Goal: Use online tool/utility: Utilize a website feature to perform a specific function

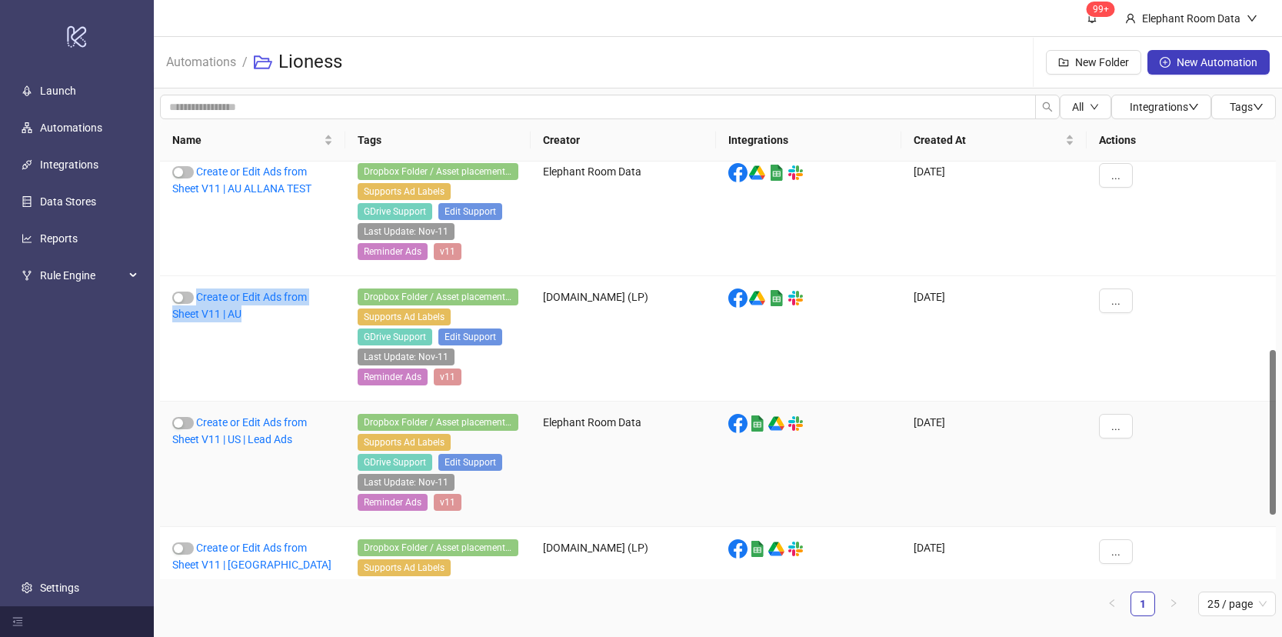
scroll to position [501, 0]
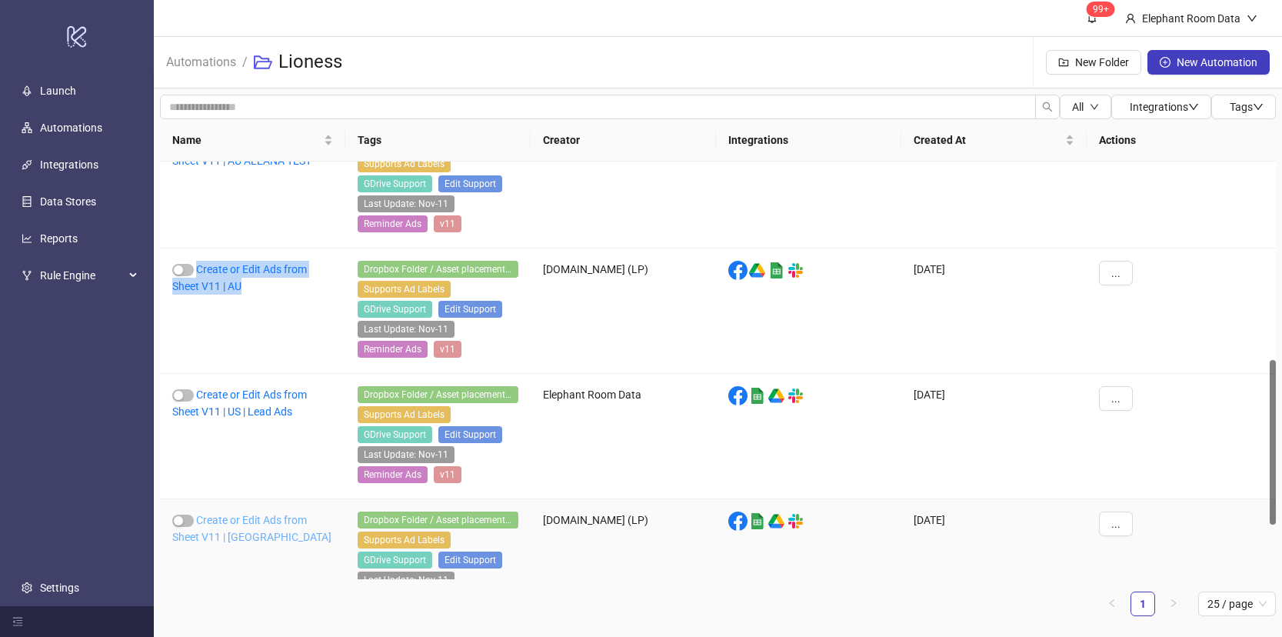
click at [292, 515] on link "Create or Edit Ads from Sheet V11 | US" at bounding box center [251, 528] width 159 height 29
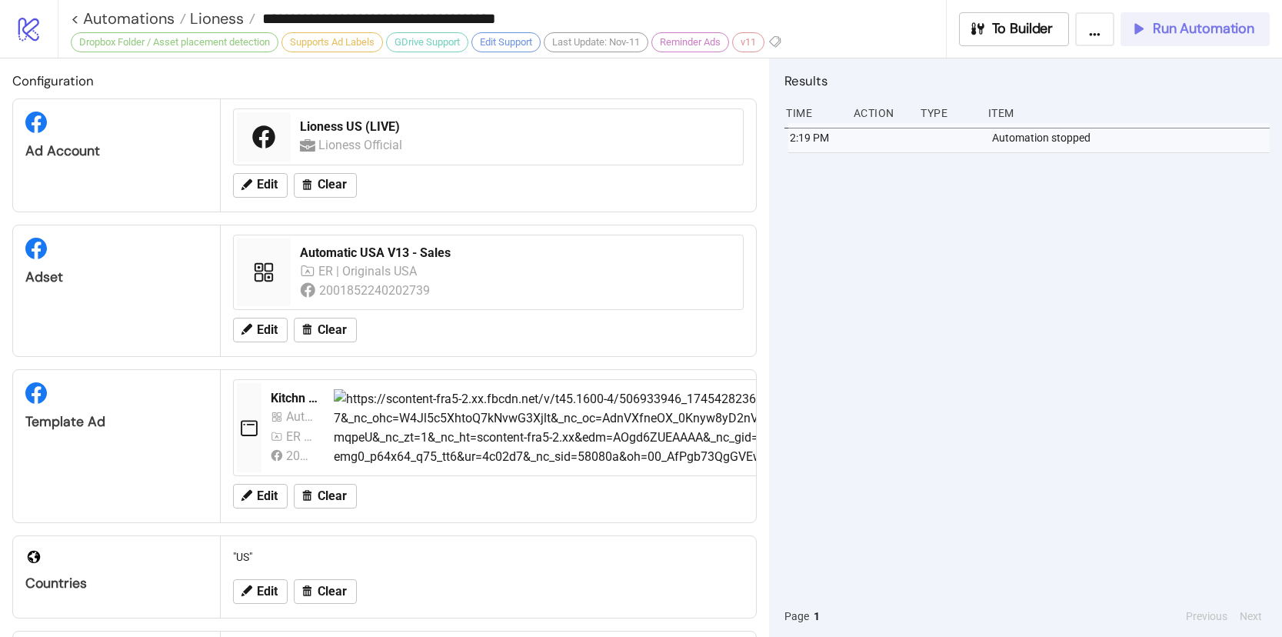
click at [1166, 40] on button "Run Automation" at bounding box center [1194, 29] width 149 height 34
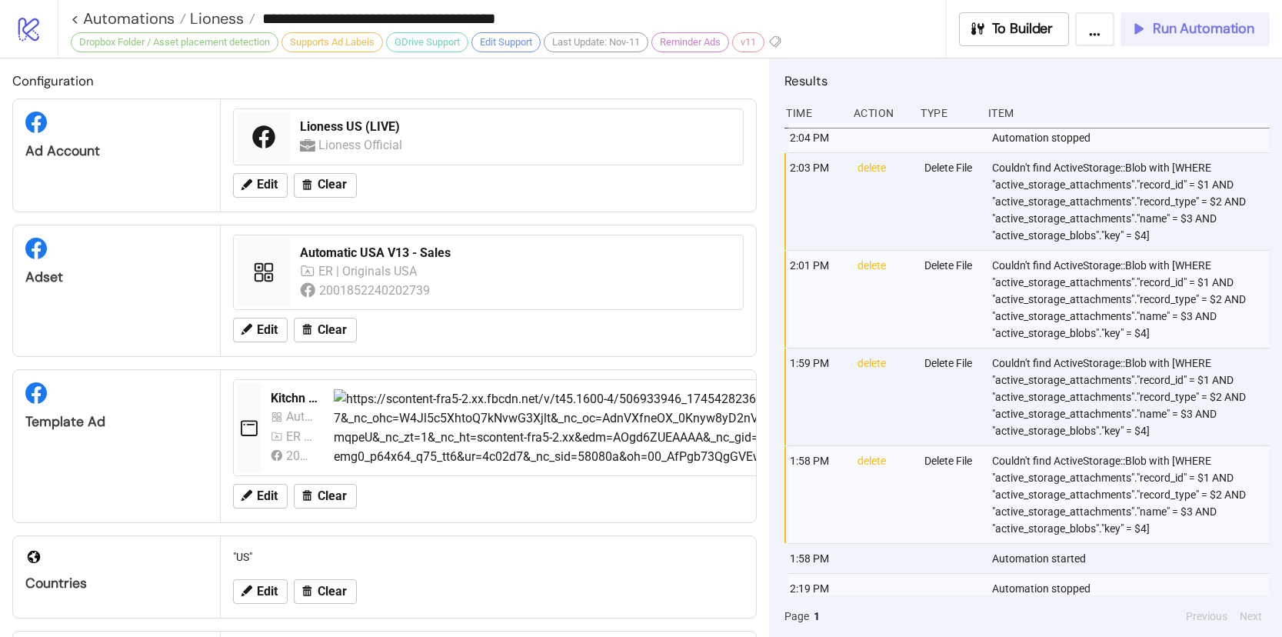
click at [1144, 38] on button "Run Automation" at bounding box center [1194, 29] width 149 height 34
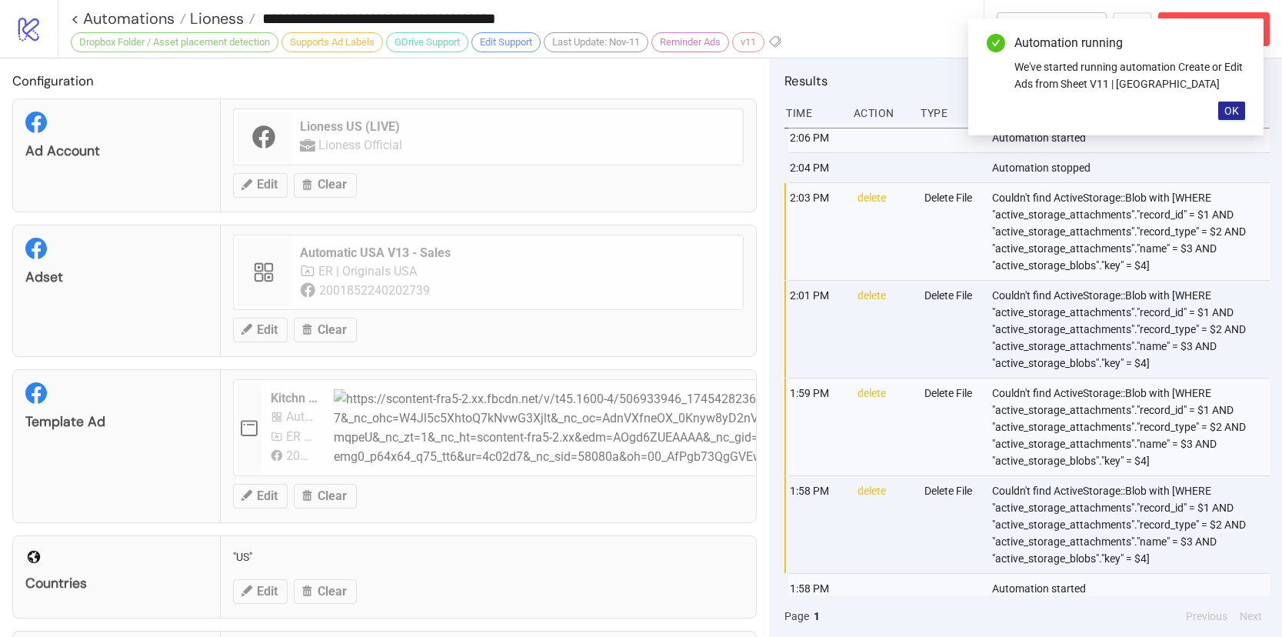
click at [1226, 108] on span "OK" at bounding box center [1231, 111] width 15 height 12
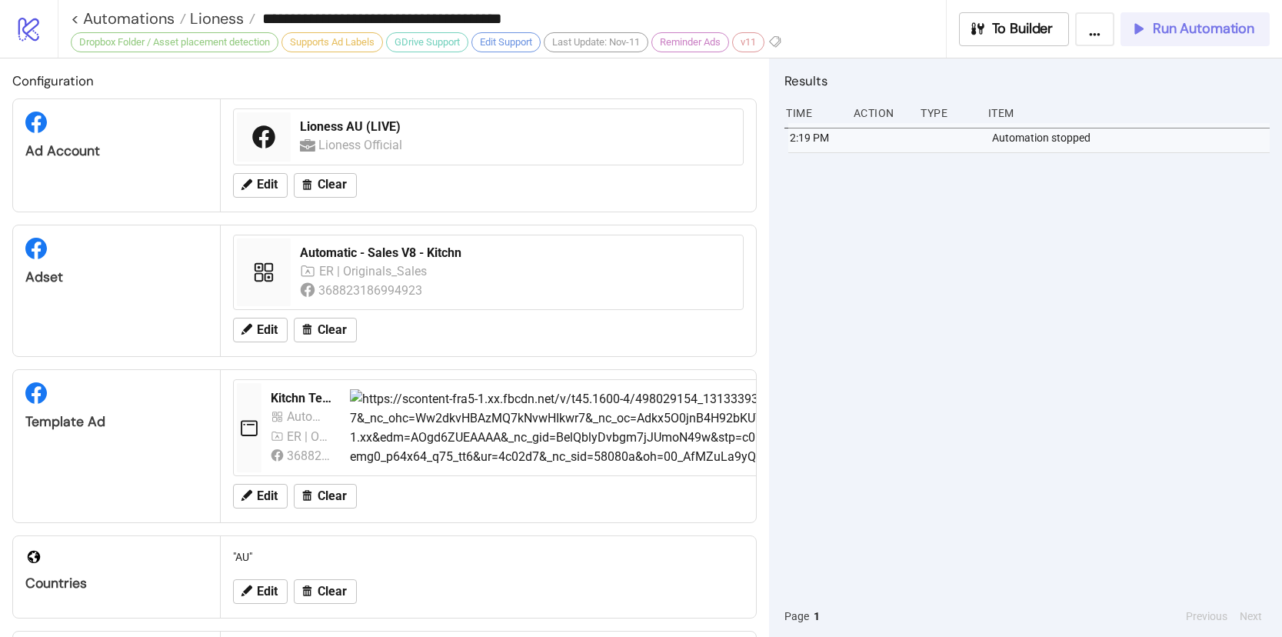
drag, startPoint x: 1172, startPoint y: 42, endPoint x: 1161, endPoint y: 39, distance: 11.8
click at [1172, 42] on button "Run Automation" at bounding box center [1194, 29] width 149 height 34
